Goal: Task Accomplishment & Management: Manage account settings

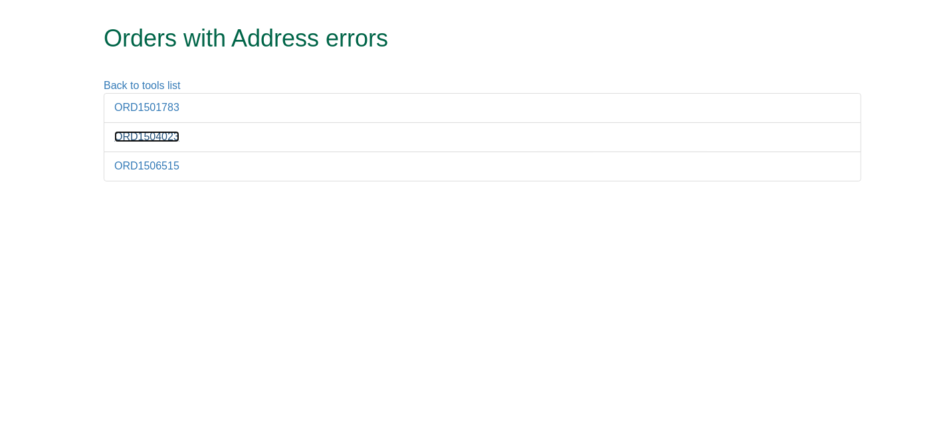
click at [154, 136] on link "ORD1504023" at bounding box center [146, 136] width 65 height 11
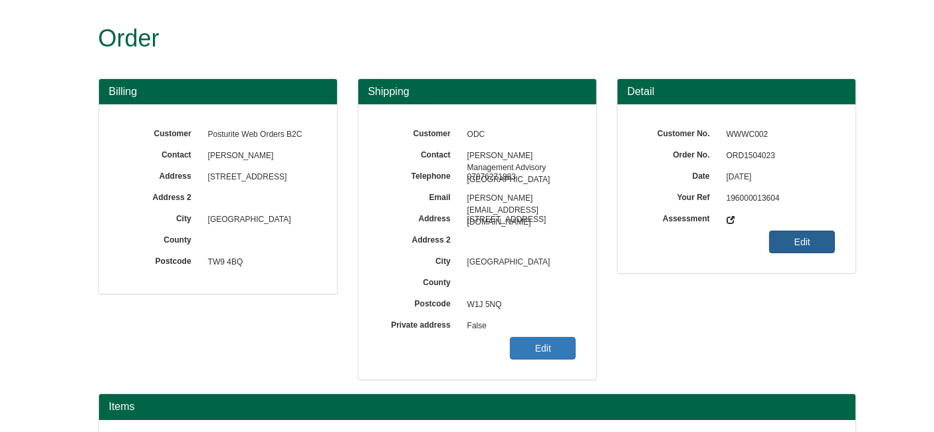
click at [798, 236] on link "Edit" at bounding box center [802, 242] width 66 height 23
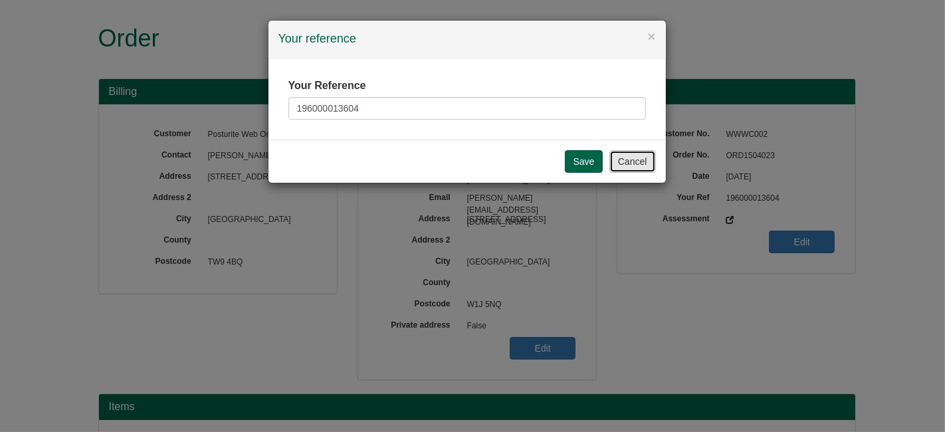
click at [612, 153] on button "Cancel" at bounding box center [633, 161] width 47 height 23
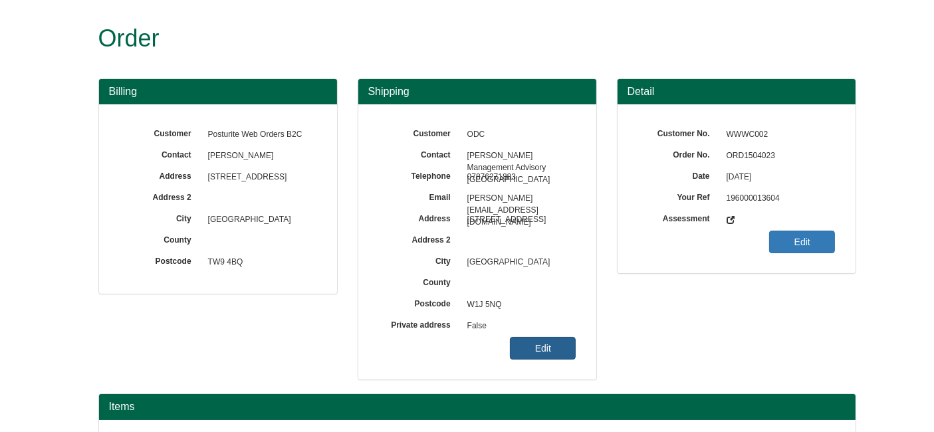
click at [556, 352] on link "Edit" at bounding box center [543, 348] width 66 height 23
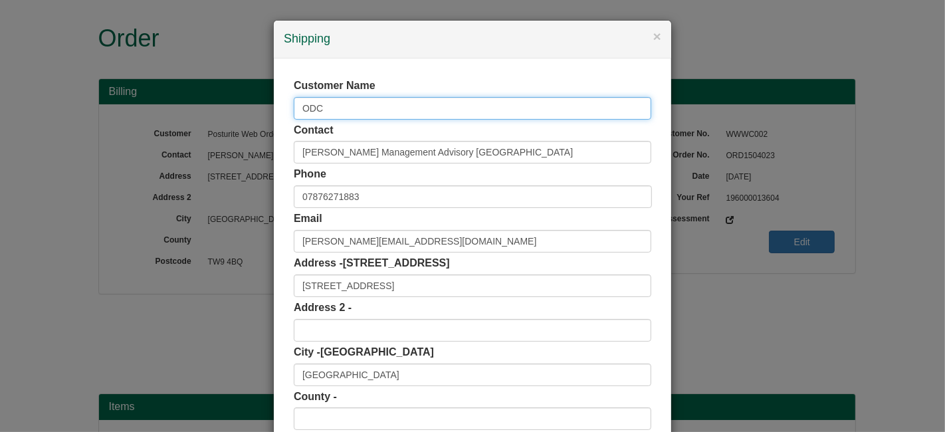
drag, startPoint x: 342, startPoint y: 101, endPoint x: 277, endPoint y: 100, distance: 64.5
click at [277, 100] on div "Customer Name ODC Contact [PERSON_NAME] Management Advisory [GEOGRAPHIC_DATA] P…" at bounding box center [473, 298] width 398 height 481
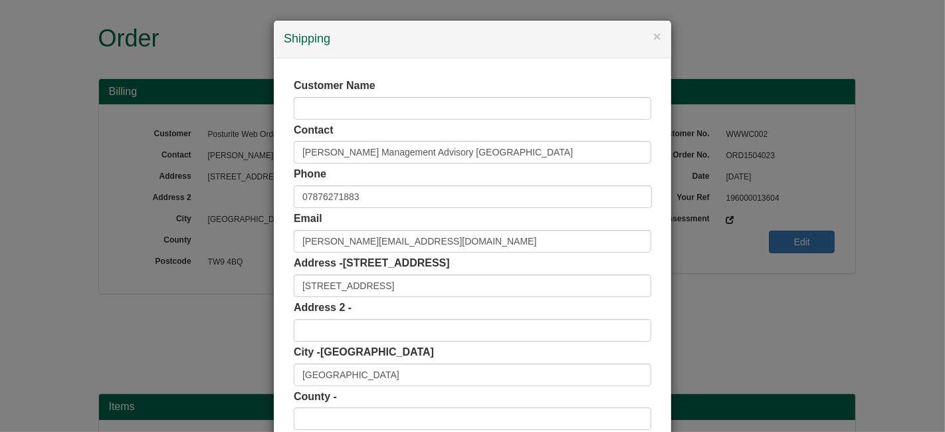
click at [277, 100] on div "Customer Name Contact Dmitri Tikhonov - Dair Management Advisory UK Phone 07876…" at bounding box center [473, 298] width 398 height 481
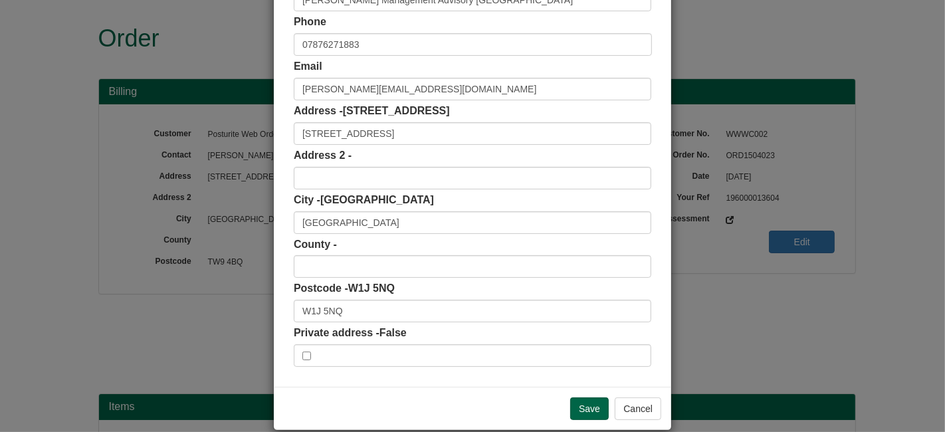
scroll to position [169, 0]
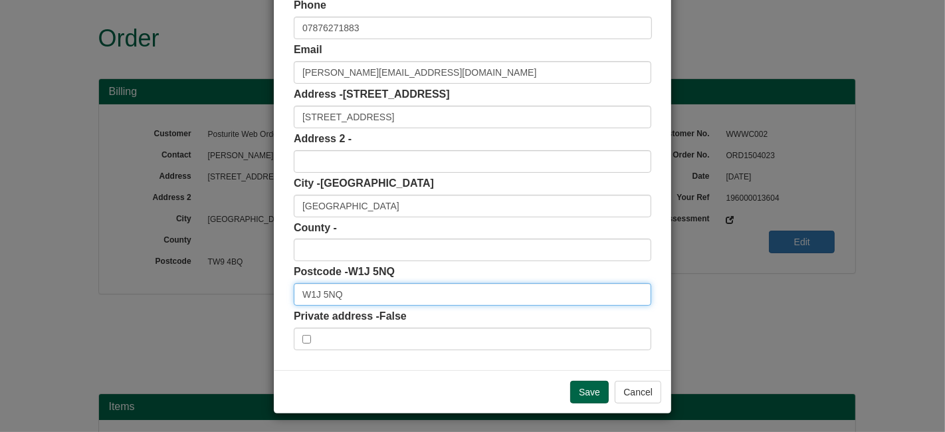
click at [374, 297] on input "W1J 5NQ" at bounding box center [473, 294] width 358 height 23
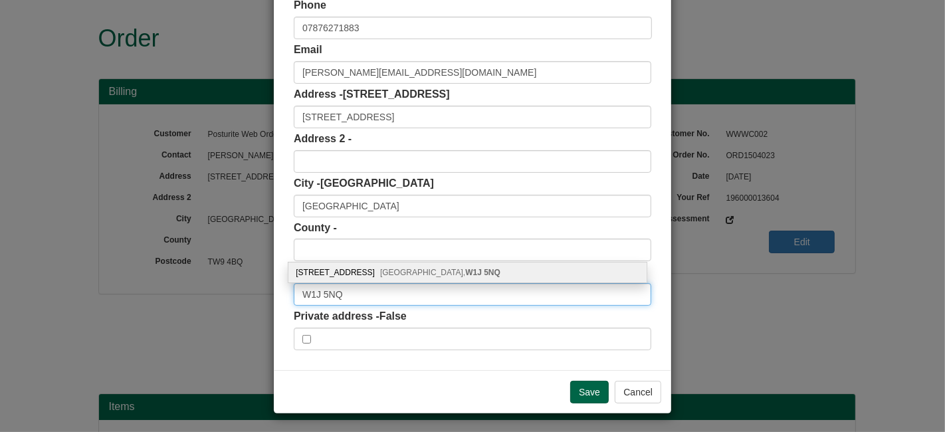
type input "W1J 5NQ"
click at [380, 268] on span "London, W1J 5NQ" at bounding box center [440, 272] width 120 height 9
type input "W1J 5NQ"
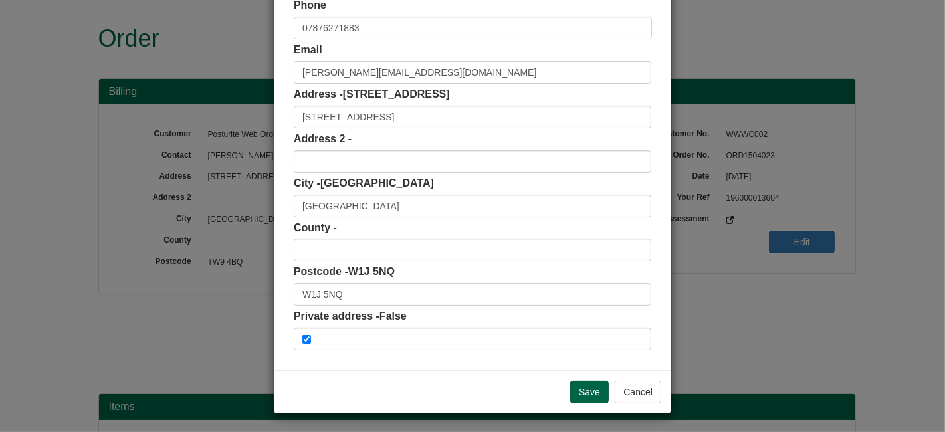
click at [580, 374] on div "Save Cancel" at bounding box center [473, 391] width 398 height 43
click at [584, 382] on input "Save" at bounding box center [589, 392] width 39 height 23
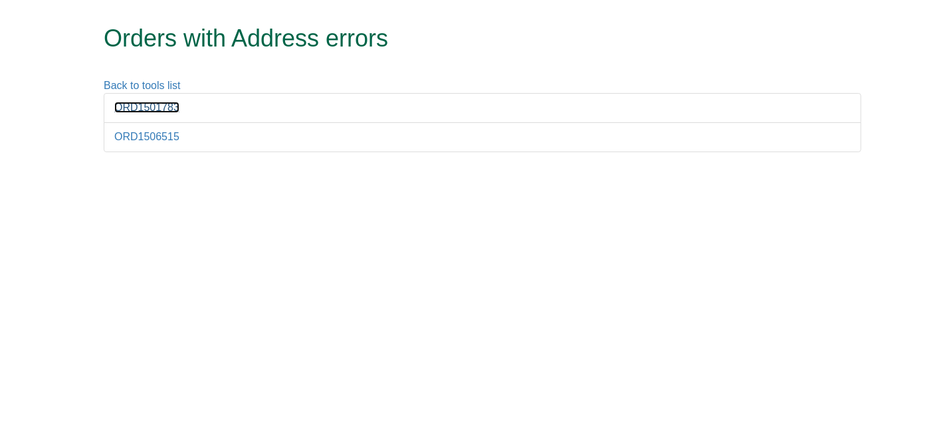
click at [162, 111] on link "ORD1501783" at bounding box center [146, 107] width 65 height 11
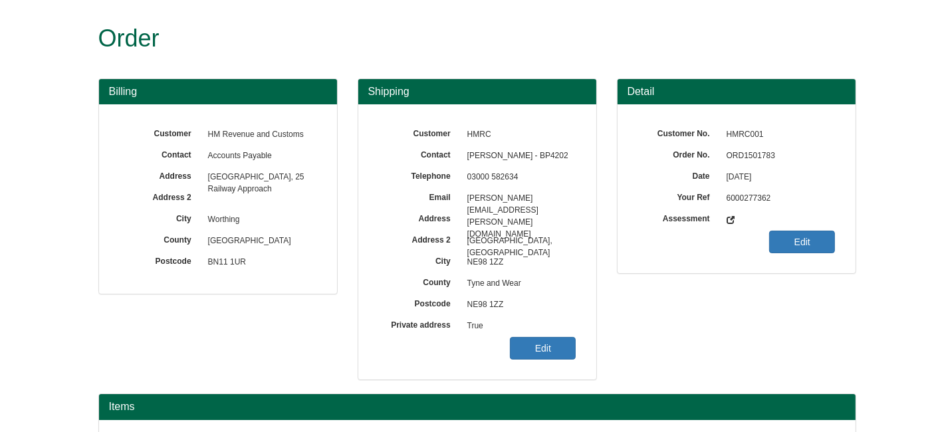
click at [734, 153] on span "ORD1501783" at bounding box center [778, 156] width 116 height 21
copy span "ORD1501783"
click at [535, 346] on link "Edit" at bounding box center [543, 348] width 66 height 23
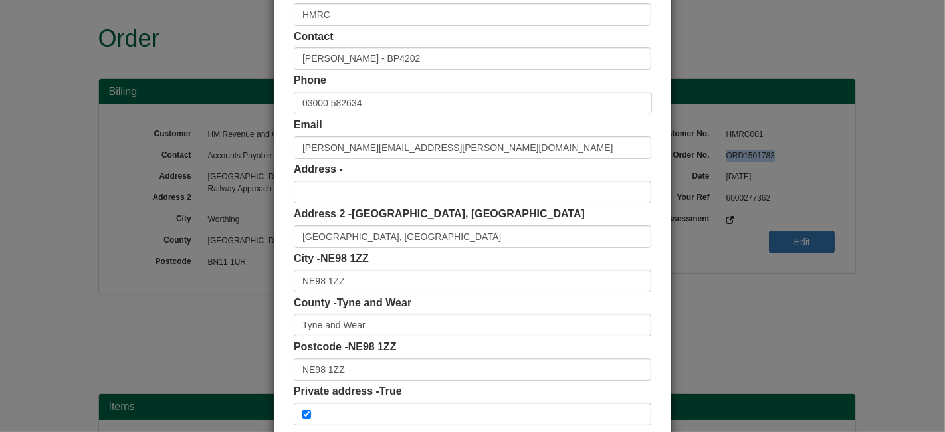
scroll to position [118, 0]
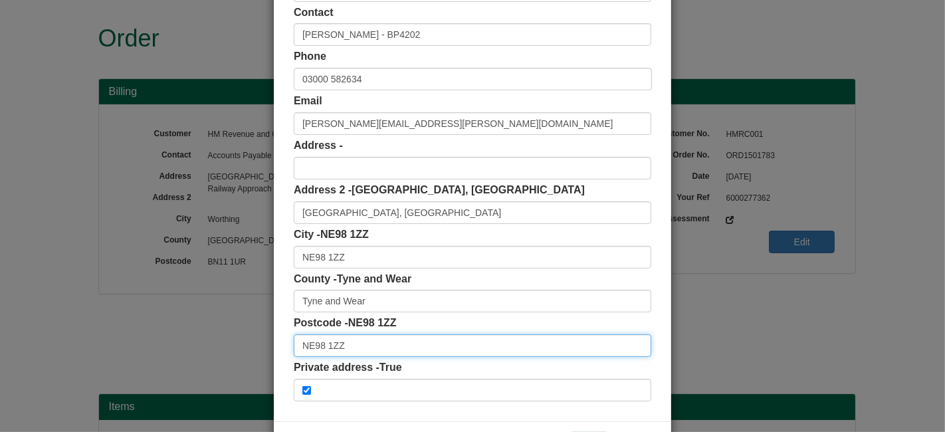
click at [391, 342] on input "NE98 1ZZ" at bounding box center [473, 345] width 358 height 23
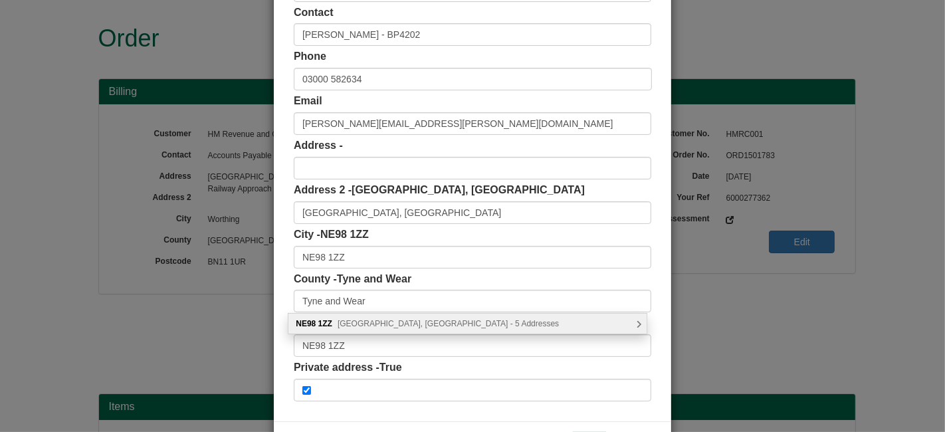
click at [372, 322] on span "Benton Park View, Newcastle upon Tyne - 5 Addresses" at bounding box center [448, 323] width 221 height 9
type input "NE98 1ZZ"
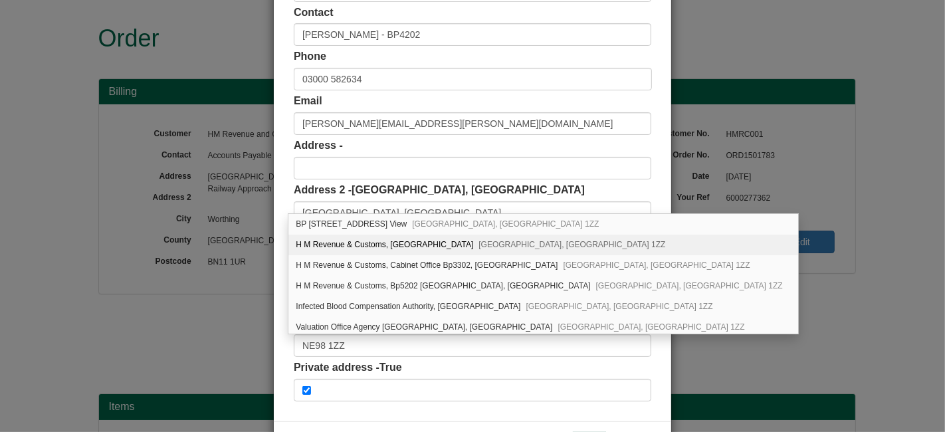
click at [380, 246] on div "H M Revenue & Customs, Benton Park View Newcastle upon Tyne, NE98 1ZZ" at bounding box center [542, 245] width 509 height 21
type input "H M Revenue & Customs"
type input "Benton Park View"
type input "Newcastle upon Tyne"
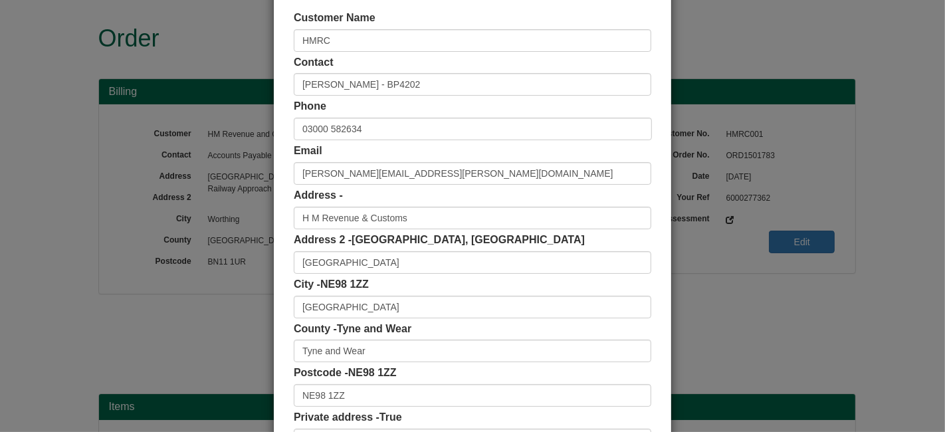
scroll to position [68, 0]
drag, startPoint x: 342, startPoint y: 27, endPoint x: 231, endPoint y: 25, distance: 111.7
click at [231, 25] on div "× Shipping Customer Name HMRC Contact Kelsey Williams - BP4202 Phone 03000 5826…" at bounding box center [472, 216] width 945 height 432
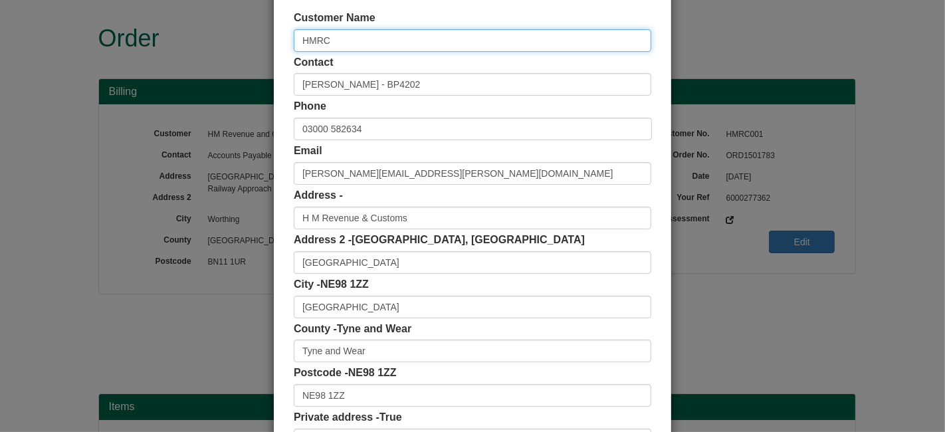
click at [362, 48] on input "HMRC" at bounding box center [473, 40] width 358 height 23
type input "H"
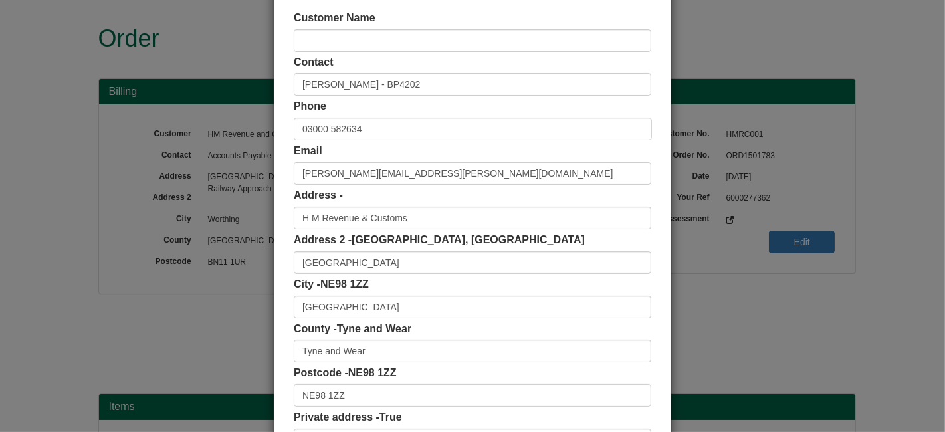
click at [641, 65] on div "Contact Kelsey Williams - BP4202" at bounding box center [473, 75] width 358 height 41
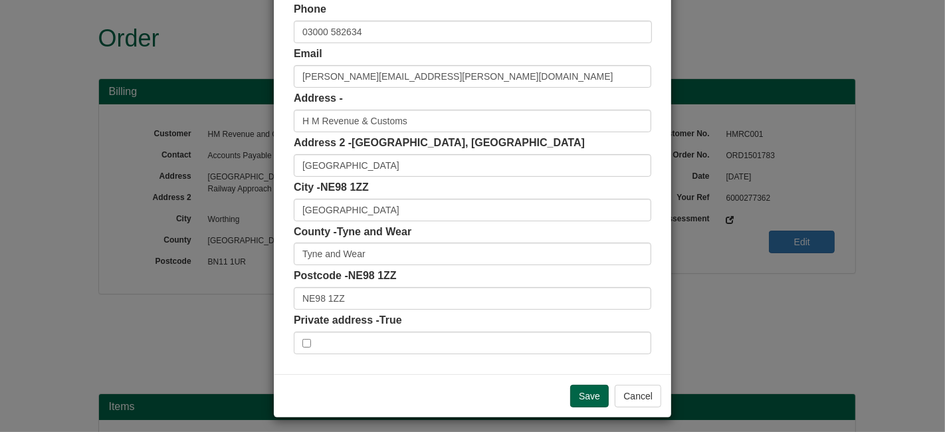
scroll to position [167, 0]
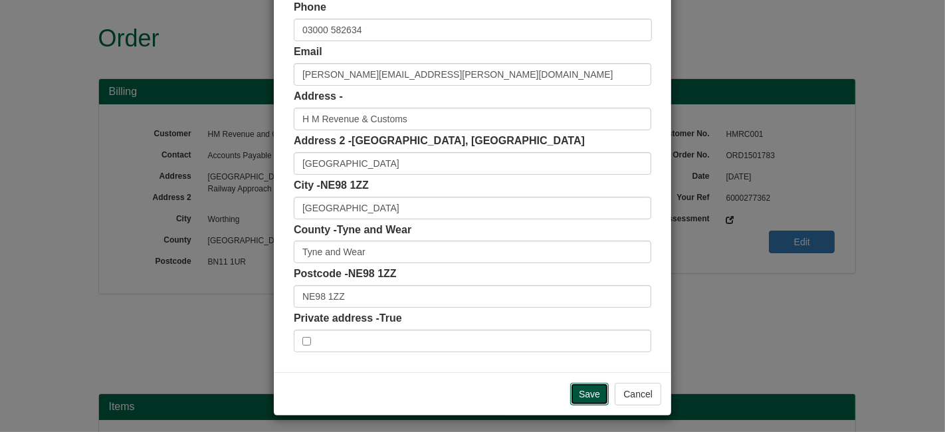
click at [576, 401] on input "Save" at bounding box center [589, 394] width 39 height 23
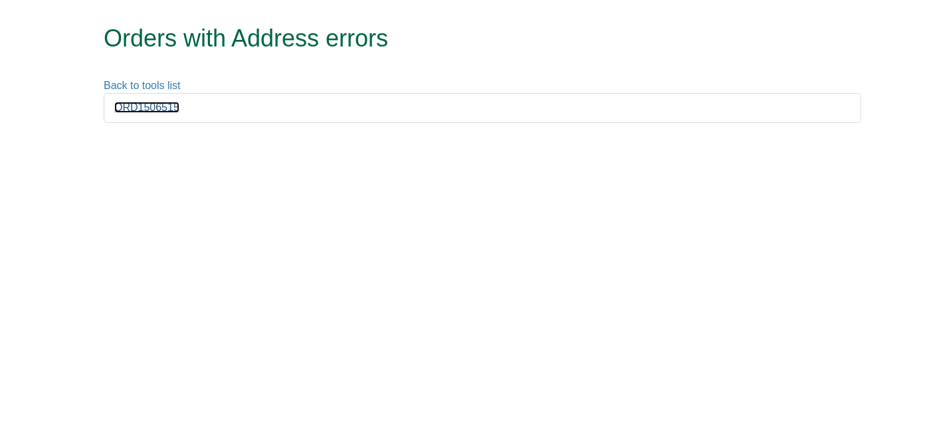
click at [158, 109] on link "ORD1506515" at bounding box center [146, 107] width 65 height 11
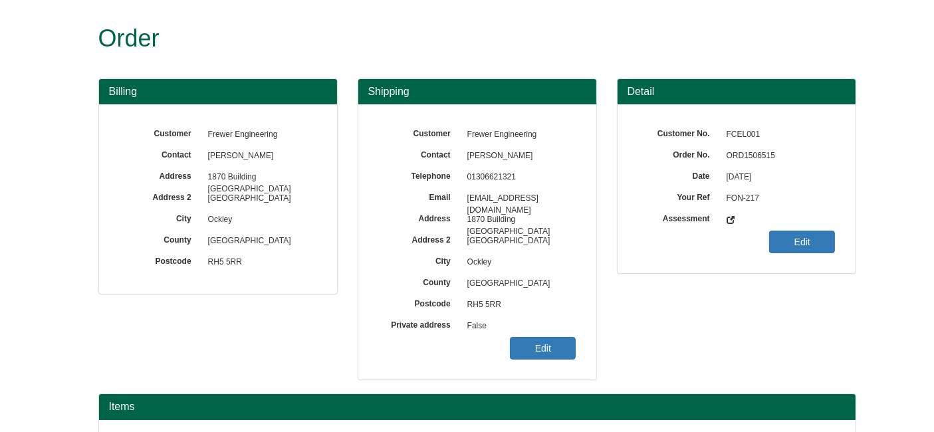
click at [758, 158] on span "ORD1506515" at bounding box center [778, 156] width 116 height 21
copy span "ORD1506515"
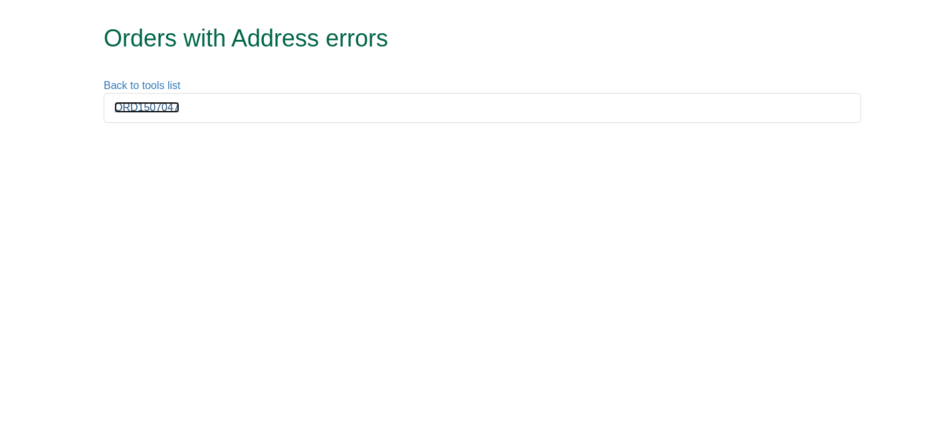
click at [152, 111] on link "ORD1507047" at bounding box center [146, 107] width 65 height 11
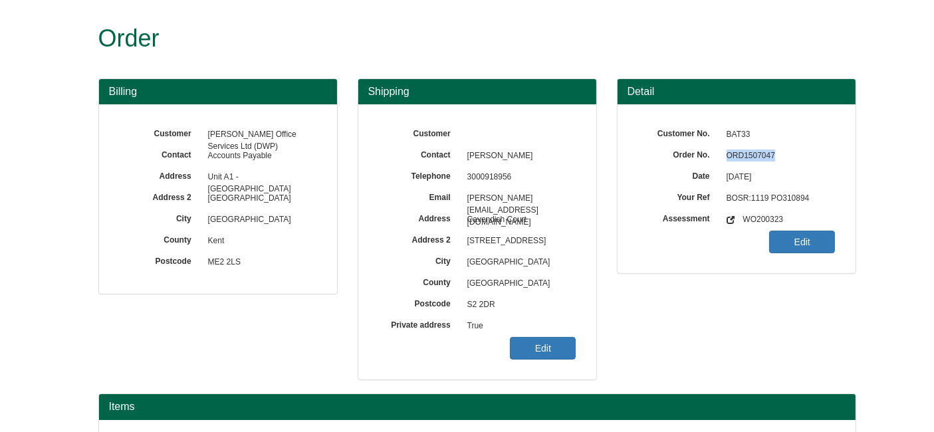
click at [748, 160] on span "ORD1507047" at bounding box center [778, 156] width 116 height 21
click at [535, 337] on link "Edit" at bounding box center [543, 348] width 66 height 23
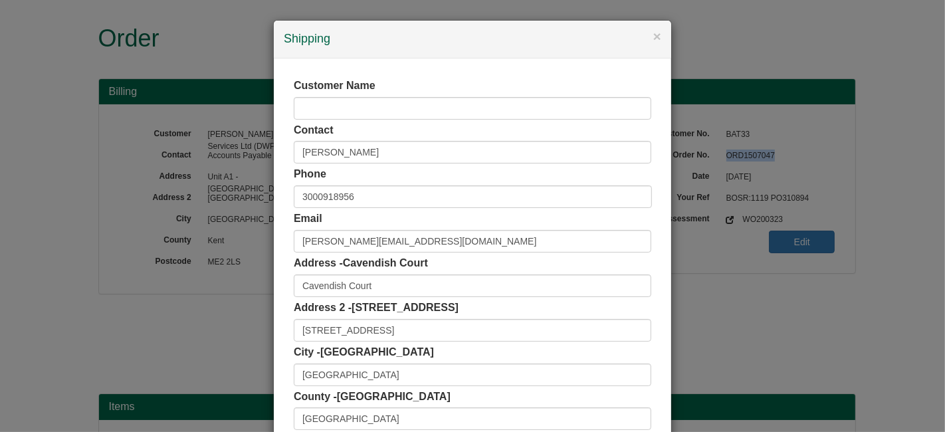
scroll to position [102, 0]
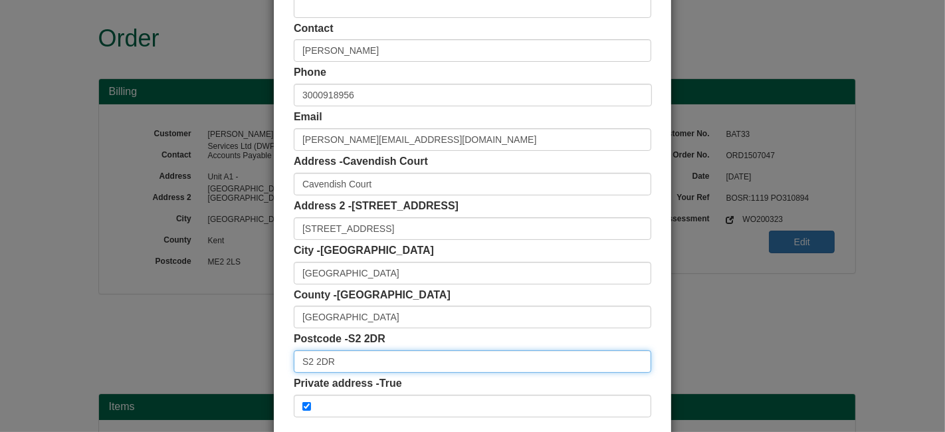
click at [352, 358] on input "S2 2DR" at bounding box center [473, 361] width 358 height 23
paste input "S2 2DR"
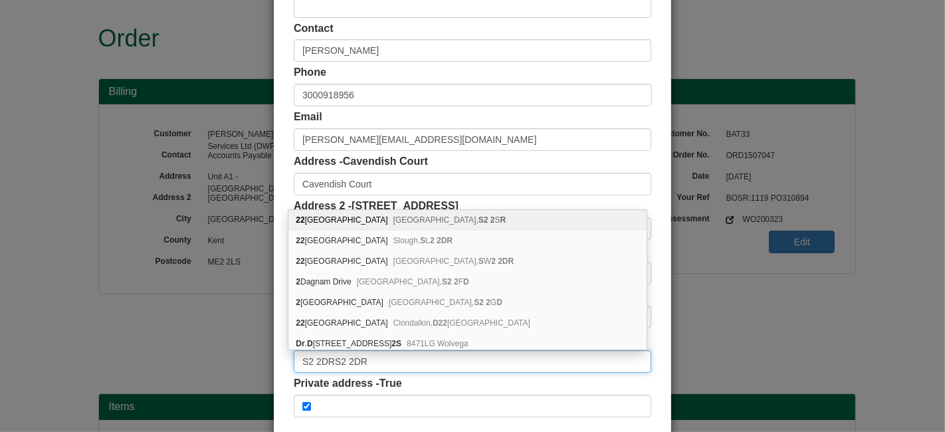
drag, startPoint x: 414, startPoint y: 359, endPoint x: 131, endPoint y: 379, distance: 283.9
click at [131, 379] on div "× Shipping Customer Name Contact [PERSON_NAME] Phone [PHONE_NUMBER] Email [PERS…" at bounding box center [472, 216] width 945 height 432
paste input "text"
type input "S2 2DR"
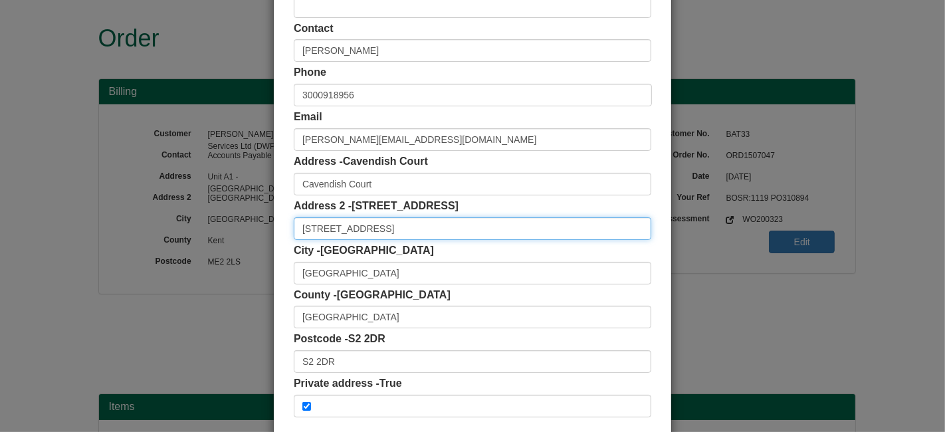
click at [450, 233] on input "[STREET_ADDRESS]" at bounding box center [473, 228] width 358 height 23
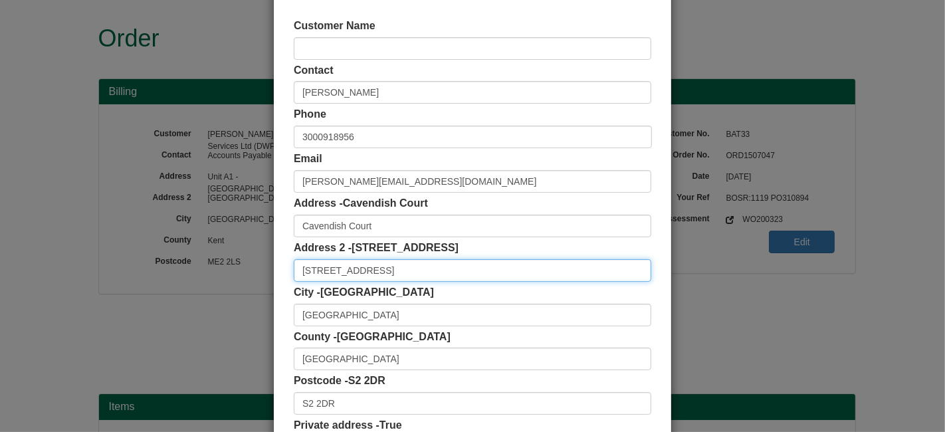
scroll to position [58, 0]
type input "[STREET_ADDRESS]"
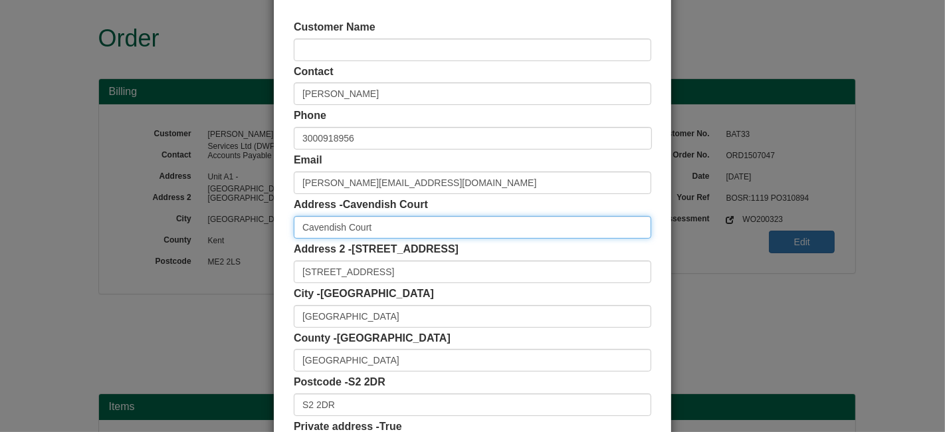
click at [388, 223] on input "Cavendish Court" at bounding box center [473, 227] width 358 height 23
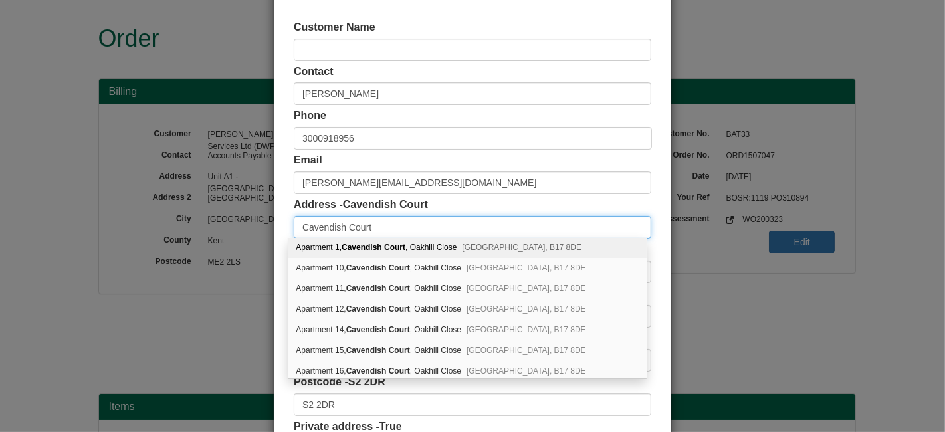
scroll to position [0, 0]
type input "Cavendish Court"
click at [657, 280] on div "Customer Name Contact Matthew Plant Phone 3000918956 Email matthew.plant@dwp.go…" at bounding box center [473, 240] width 398 height 481
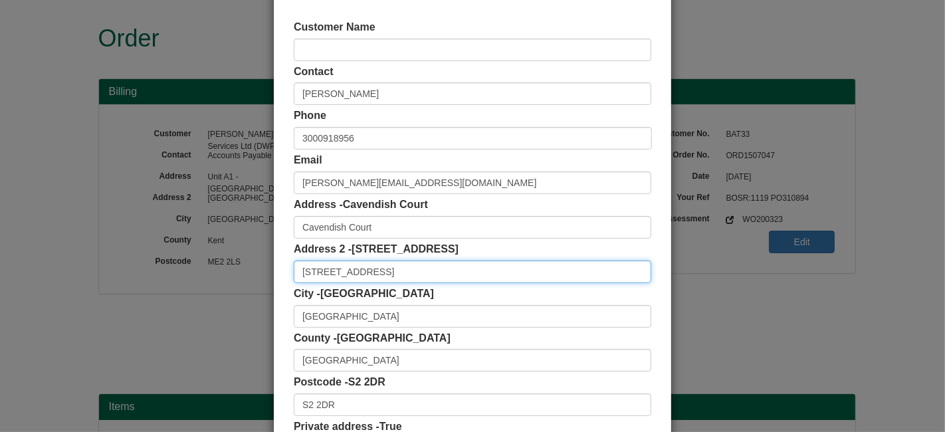
drag, startPoint x: 488, startPoint y: 263, endPoint x: 264, endPoint y: 269, distance: 224.1
click at [264, 269] on div "× Shipping Customer Name Contact Matthew Plant Phone 3000918956 Email matthew.p…" at bounding box center [472, 216] width 945 height 432
